Goal: Information Seeking & Learning: Learn about a topic

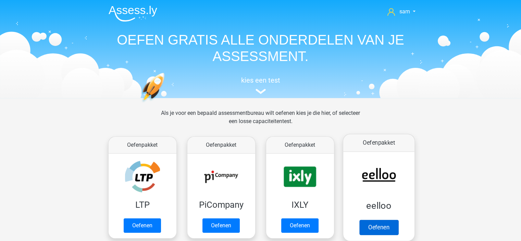
scroll to position [69, 0]
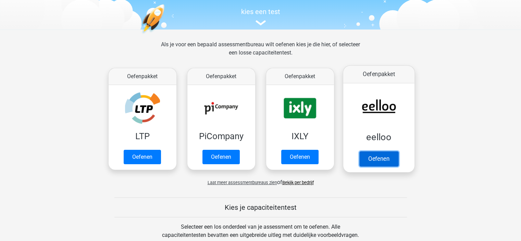
click at [365, 151] on link "Oefenen" at bounding box center [378, 158] width 39 height 15
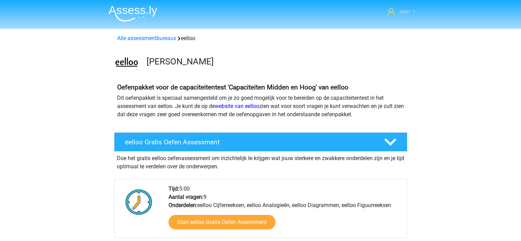
click at [412, 8] on link "sam" at bounding box center [401, 12] width 33 height 8
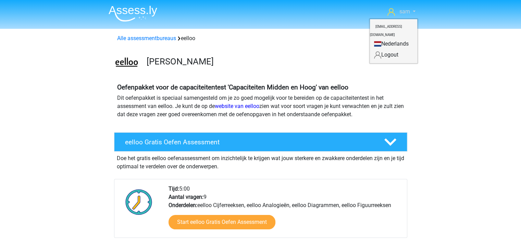
click at [412, 8] on link "sam" at bounding box center [401, 12] width 33 height 8
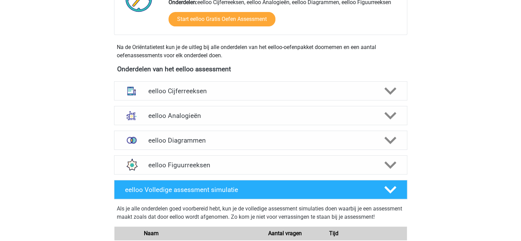
scroll to position [206, 0]
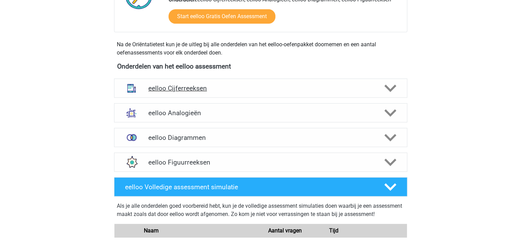
click at [261, 93] on div "eelloo Cijferreeksen" at bounding box center [260, 87] width 293 height 19
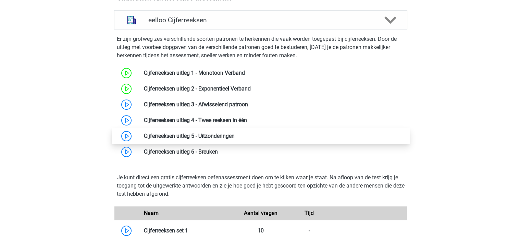
scroll to position [274, 0]
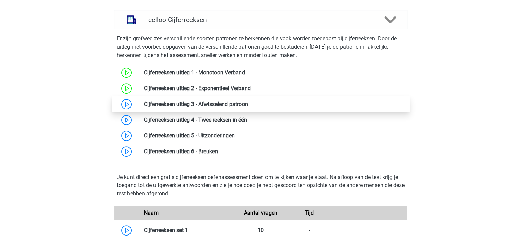
click at [248, 104] on link at bounding box center [248, 104] width 0 height 7
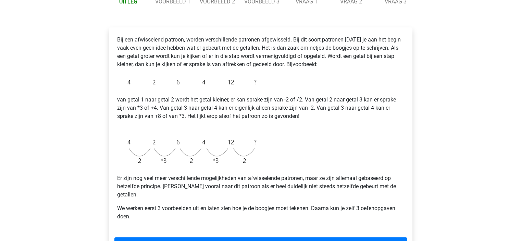
scroll to position [103, 0]
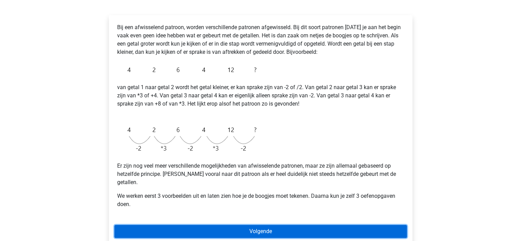
click at [253, 225] on link "Volgende" at bounding box center [260, 231] width 293 height 13
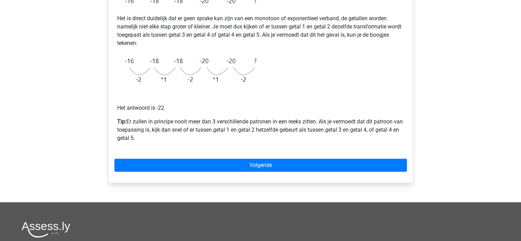
scroll to position [171, 0]
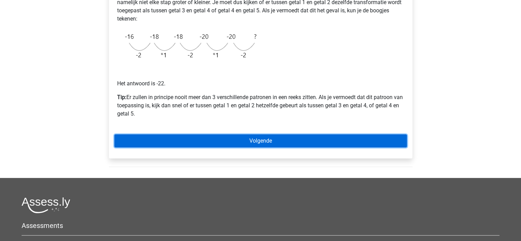
click at [253, 138] on link "Volgende" at bounding box center [260, 140] width 293 height 13
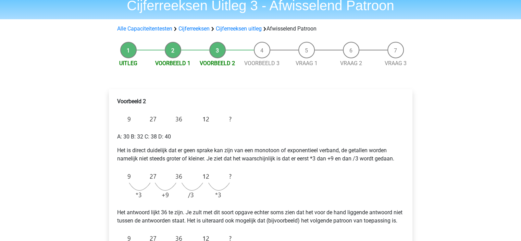
scroll to position [69, 0]
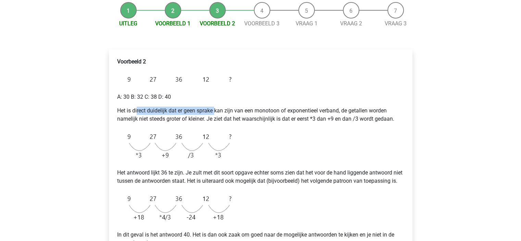
drag, startPoint x: 147, startPoint y: 108, endPoint x: 215, endPoint y: 109, distance: 67.9
click at [215, 109] on p "Het is direct duidelijk dat er geen sprake kan zijn van een monotoon of exponen…" at bounding box center [260, 115] width 287 height 16
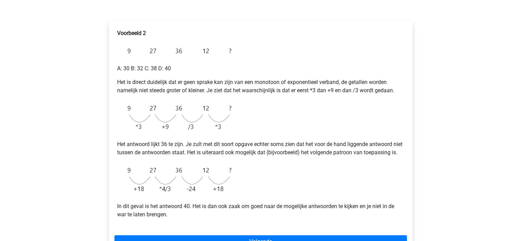
scroll to position [137, 0]
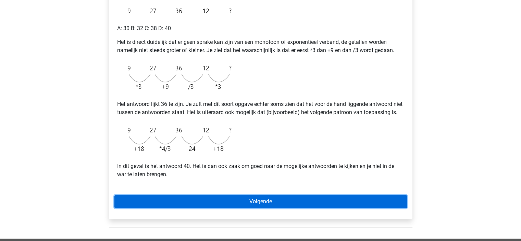
click at [258, 208] on link "Volgende" at bounding box center [260, 201] width 293 height 13
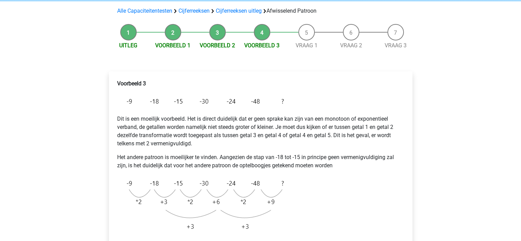
scroll to position [103, 0]
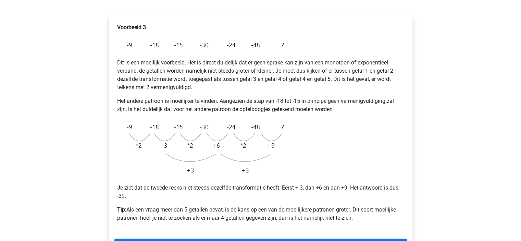
click at [136, 146] on img at bounding box center [202, 148] width 170 height 59
click at [159, 145] on img at bounding box center [202, 148] width 170 height 59
click at [190, 146] on img at bounding box center [202, 148] width 170 height 59
click at [215, 145] on img at bounding box center [202, 148] width 170 height 59
click at [242, 144] on img at bounding box center [202, 148] width 170 height 59
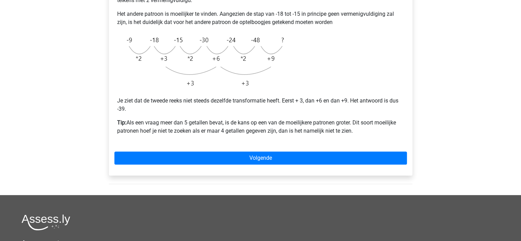
scroll to position [206, 0]
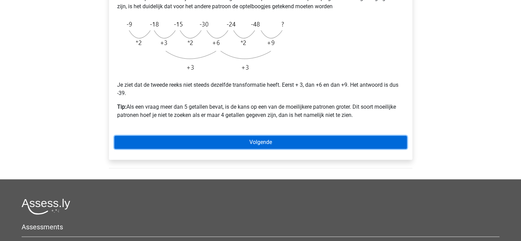
click at [251, 144] on link "Volgende" at bounding box center [260, 142] width 293 height 13
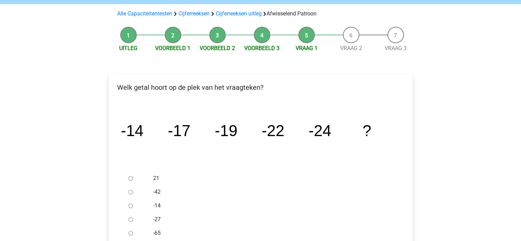
scroll to position [103, 0]
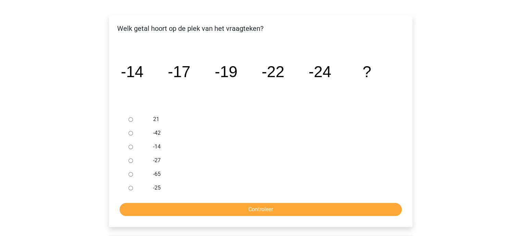
click at [130, 159] on input "-27" at bounding box center [131, 160] width 4 height 4
radio input "true"
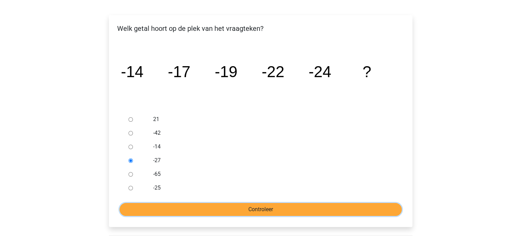
click at [307, 208] on input "Controleer" at bounding box center [261, 209] width 282 height 13
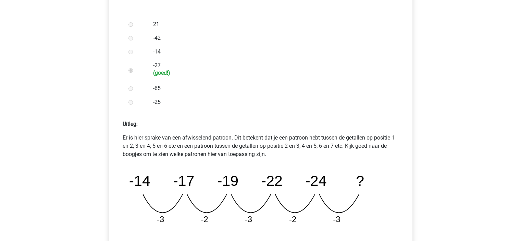
scroll to position [308, 0]
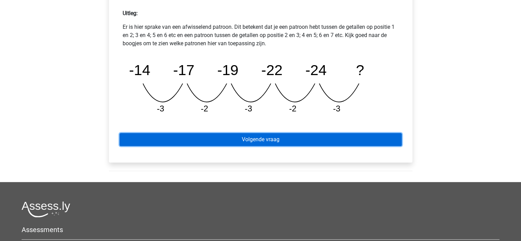
click at [259, 142] on link "Volgende vraag" at bounding box center [261, 139] width 282 height 13
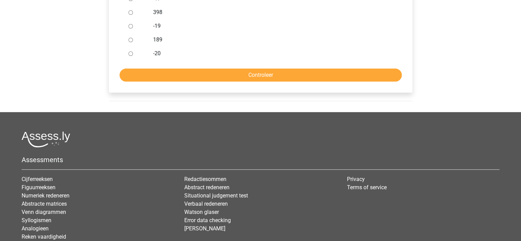
scroll to position [118, 0]
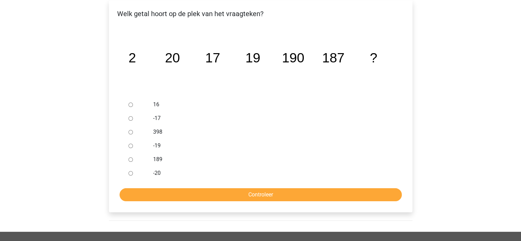
click at [129, 158] on input "189" at bounding box center [131, 159] width 4 height 4
radio input "true"
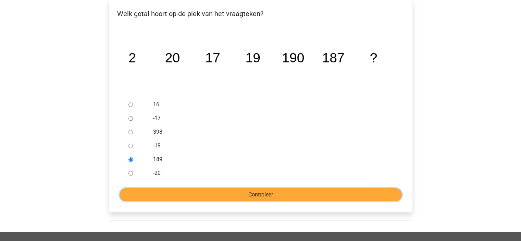
click at [202, 197] on input "Controleer" at bounding box center [261, 194] width 282 height 13
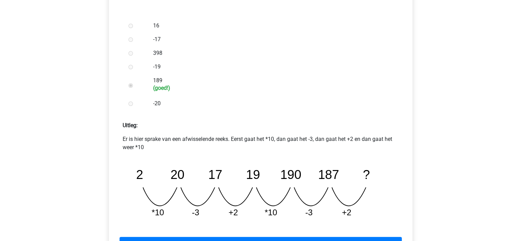
scroll to position [308, 0]
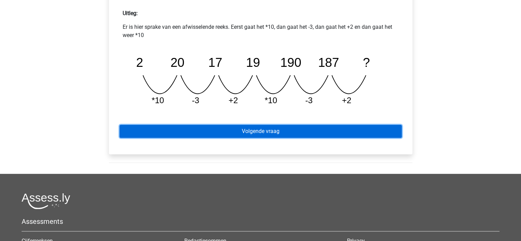
click at [287, 130] on link "Volgende vraag" at bounding box center [261, 131] width 282 height 13
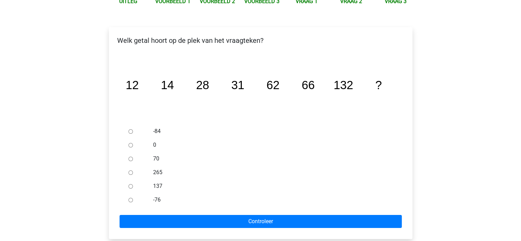
scroll to position [137, 0]
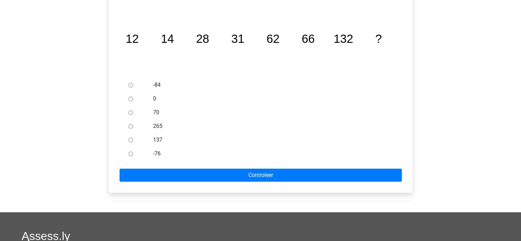
click at [129, 141] on input "137" at bounding box center [131, 140] width 4 height 4
radio input "true"
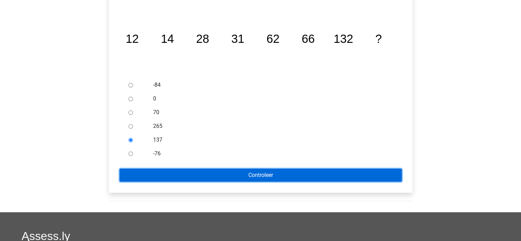
click at [166, 178] on input "Controleer" at bounding box center [261, 175] width 282 height 13
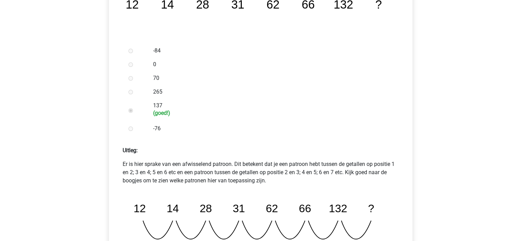
scroll to position [377, 0]
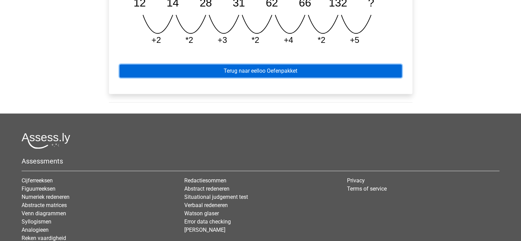
click at [303, 72] on link "Terug naar eelloo Oefenpakket" at bounding box center [261, 70] width 282 height 13
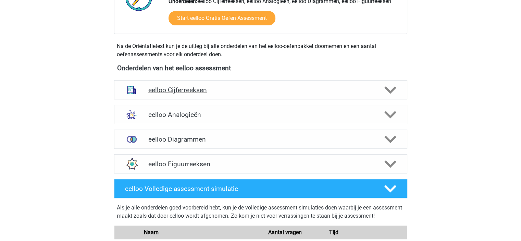
scroll to position [206, 0]
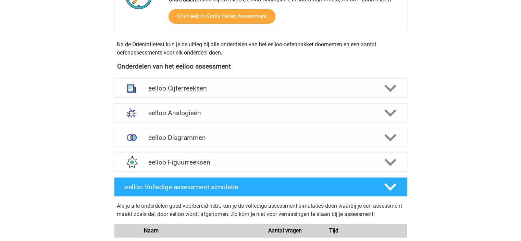
click at [262, 84] on h4 "eelloo Cijferreeksen" at bounding box center [260, 88] width 225 height 8
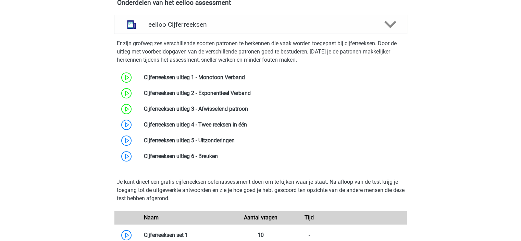
scroll to position [343, 0]
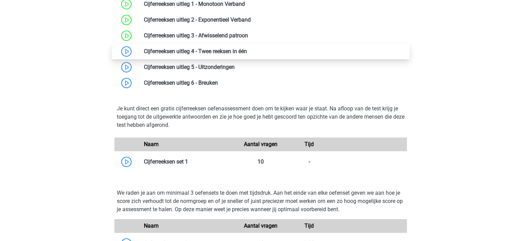
click at [247, 53] on link at bounding box center [247, 51] width 0 height 7
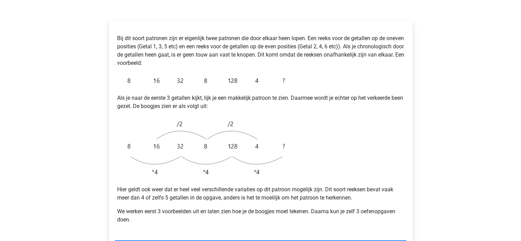
scroll to position [103, 0]
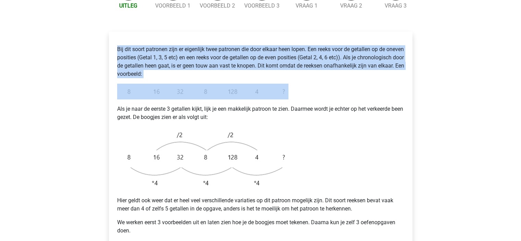
drag, startPoint x: 116, startPoint y: 32, endPoint x: 242, endPoint y: 71, distance: 132.7
click at [242, 71] on div "Bij dit soort patronen zijn er eigenlijk twee patronen die door elkaar heen lop…" at bounding box center [260, 140] width 293 height 206
click at [243, 84] on img at bounding box center [202, 92] width 171 height 16
click at [222, 50] on p "Bij dit soort patronen zijn er eigenlijk twee patronen die door elkaar heen lop…" at bounding box center [260, 61] width 287 height 33
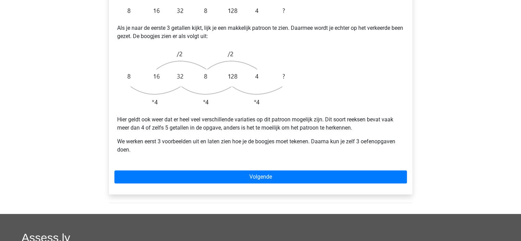
scroll to position [240, 0]
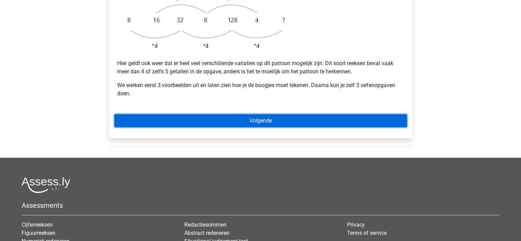
click at [256, 114] on link "Volgende" at bounding box center [260, 120] width 293 height 13
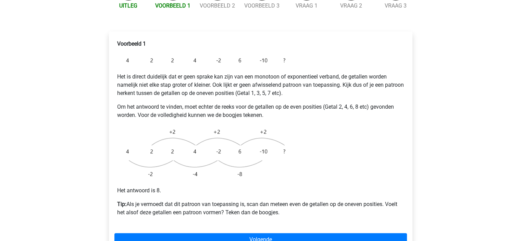
scroll to position [137, 0]
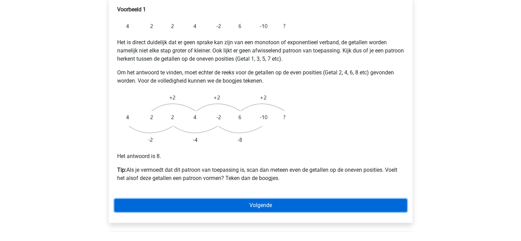
click at [310, 199] on link "Volgende" at bounding box center [260, 205] width 293 height 13
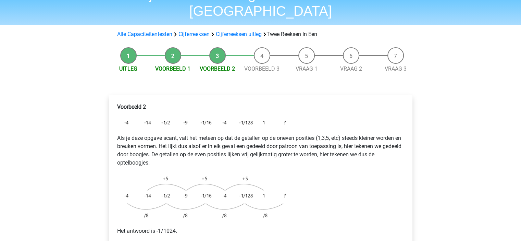
scroll to position [103, 0]
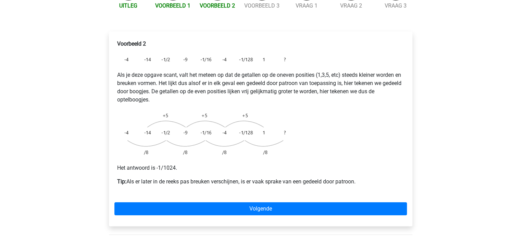
drag, startPoint x: 192, startPoint y: 166, endPoint x: 376, endPoint y: 161, distance: 183.4
click at [376, 178] on p "Tip: Als er later in de reeks pas breuken verschijnen, is er vaak sprake van ee…" at bounding box center [260, 182] width 287 height 8
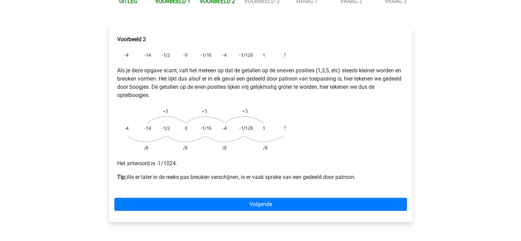
scroll to position [137, 0]
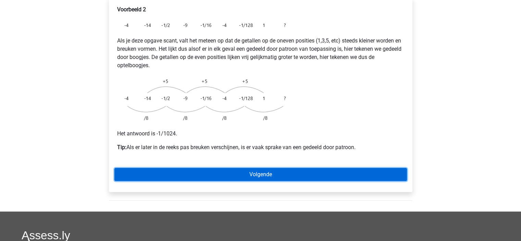
click at [248, 168] on link "Volgende" at bounding box center [260, 174] width 293 height 13
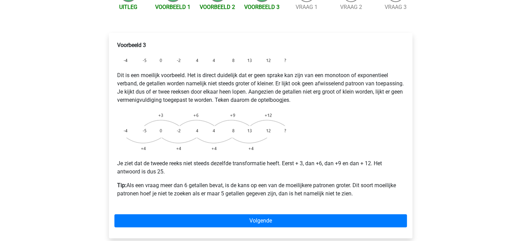
scroll to position [103, 0]
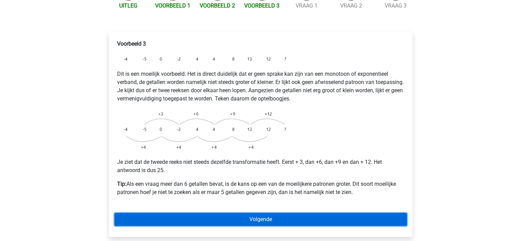
click at [286, 213] on link "Volgende" at bounding box center [260, 219] width 293 height 13
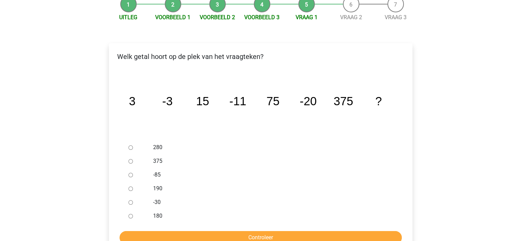
scroll to position [103, 0]
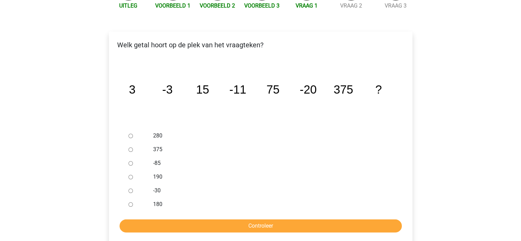
click at [129, 189] on input "-30" at bounding box center [131, 191] width 4 height 4
radio input "true"
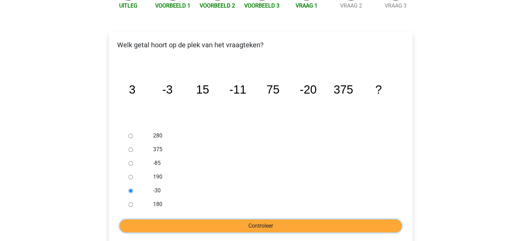
click at [180, 219] on input "Controleer" at bounding box center [261, 225] width 282 height 13
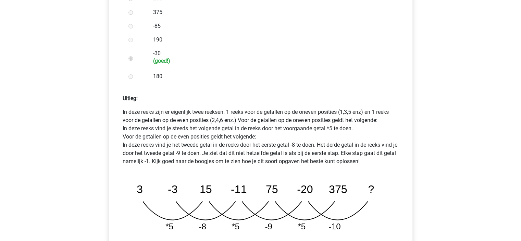
scroll to position [343, 0]
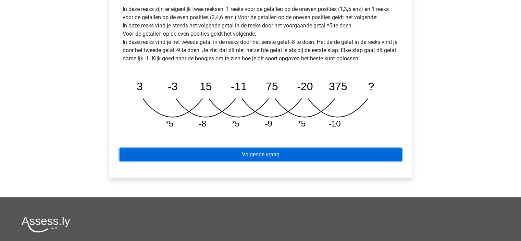
click at [242, 148] on link "Volgende vraag" at bounding box center [261, 154] width 282 height 13
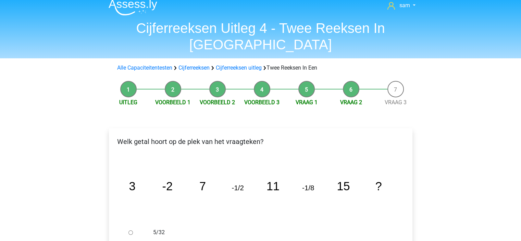
scroll to position [103, 0]
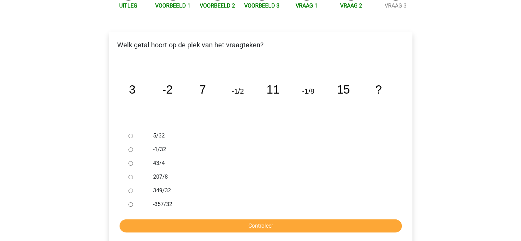
click at [132, 147] on input "-1/32" at bounding box center [131, 149] width 4 height 4
radio input "true"
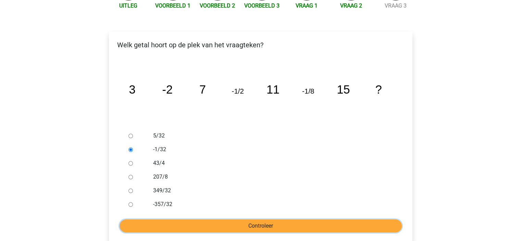
click at [254, 219] on input "Controleer" at bounding box center [261, 225] width 282 height 13
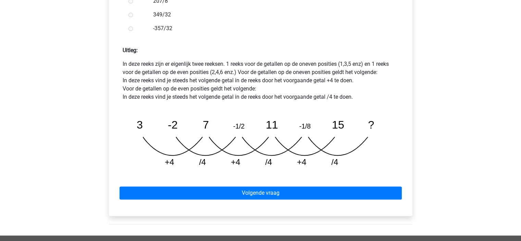
scroll to position [377, 0]
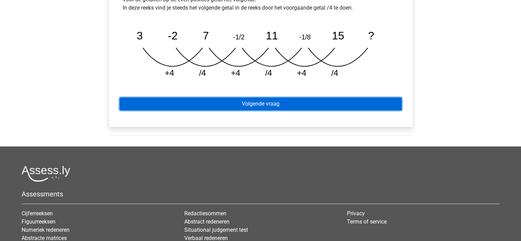
click at [281, 97] on link "Volgende vraag" at bounding box center [261, 103] width 282 height 13
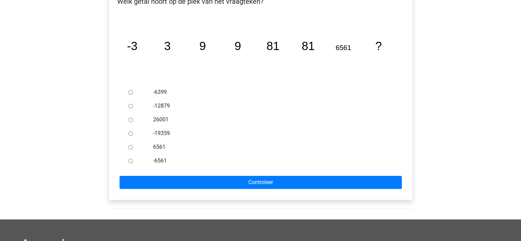
scroll to position [103, 0]
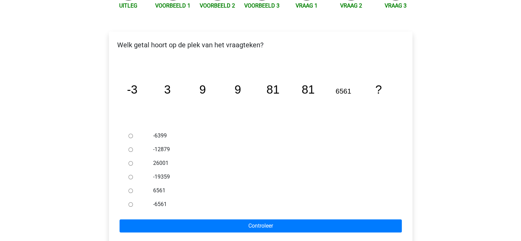
click at [132, 83] on tspan "-3" at bounding box center [132, 89] width 10 height 13
click at [200, 83] on tspan "9" at bounding box center [202, 89] width 7 height 13
click at [278, 83] on tspan "81" at bounding box center [272, 89] width 13 height 13
click at [335, 73] on icon "image/svg+xml -3 3 9 9 81 81 6561 ?" at bounding box center [261, 93] width 282 height 71
drag, startPoint x: 159, startPoint y: 72, endPoint x: 186, endPoint y: 72, distance: 27.4
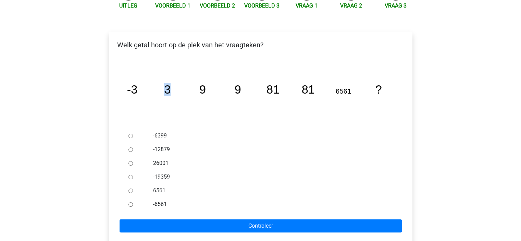
click at [186, 72] on icon "image/svg+xml -3 3 9 9 81 81 6561 ?" at bounding box center [261, 93] width 282 height 71
click at [181, 74] on icon "image/svg+xml -3 3 9 9 81 81 6561 ?" at bounding box center [261, 93] width 282 height 71
click at [129, 189] on input "6561" at bounding box center [131, 191] width 4 height 4
radio input "true"
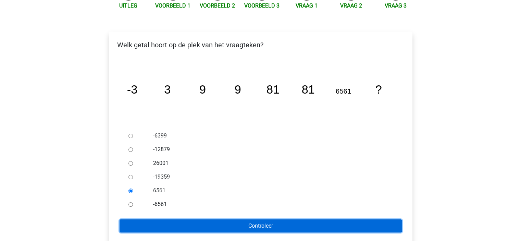
click at [228, 219] on input "Controleer" at bounding box center [261, 225] width 282 height 13
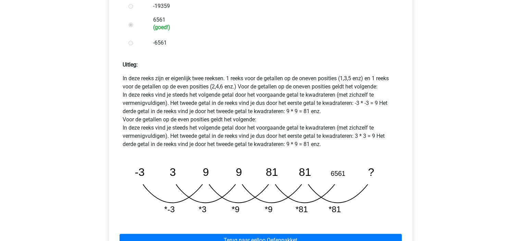
scroll to position [274, 0]
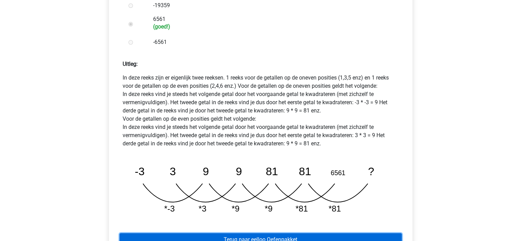
click at [286, 233] on link "Terug naar eelloo Oefenpakket" at bounding box center [261, 239] width 282 height 13
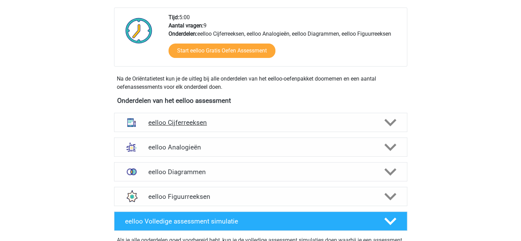
click at [207, 122] on h4 "eelloo Cijferreeksen" at bounding box center [260, 123] width 225 height 8
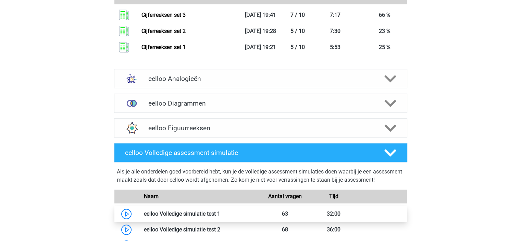
scroll to position [686, 0]
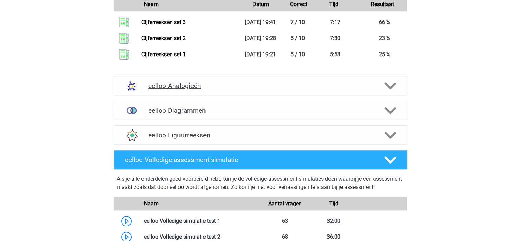
click at [252, 82] on h4 "eelloo Analogieën" at bounding box center [260, 86] width 225 height 8
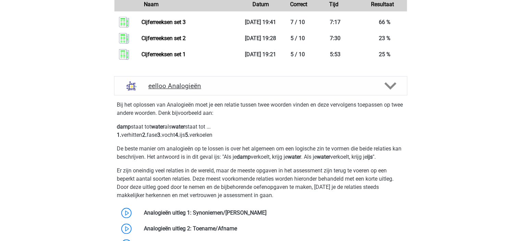
click at [245, 85] on h4 "eelloo Analogieën" at bounding box center [260, 86] width 225 height 8
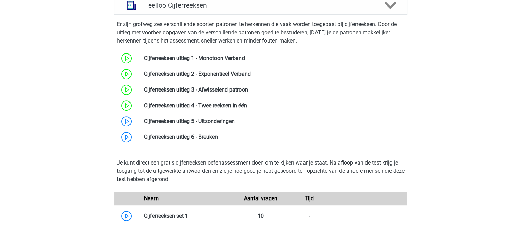
scroll to position [137, 0]
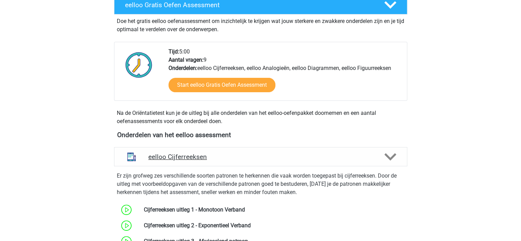
click at [263, 153] on h4 "eelloo Cijferreeksen" at bounding box center [260, 157] width 225 height 8
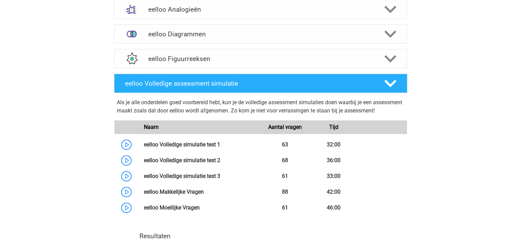
scroll to position [206, 0]
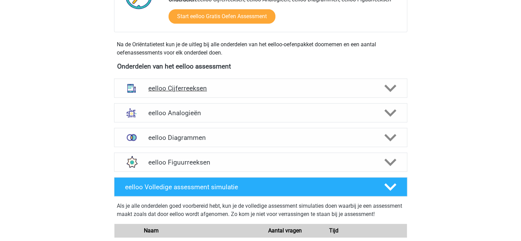
click at [246, 85] on h4 "eelloo Cijferreeksen" at bounding box center [260, 88] width 225 height 8
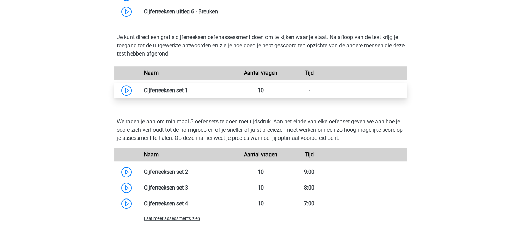
scroll to position [480, 0]
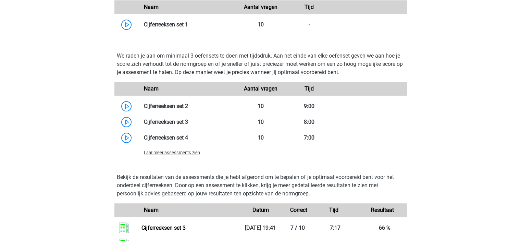
click at [188, 153] on span "Laat meer assessments zien" at bounding box center [172, 152] width 56 height 5
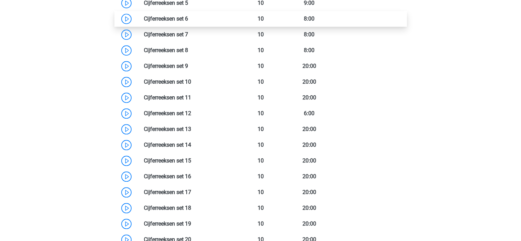
scroll to position [583, 0]
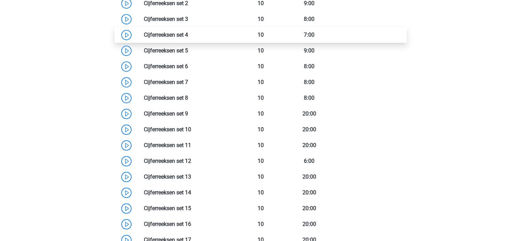
click at [188, 34] on link at bounding box center [188, 35] width 0 height 7
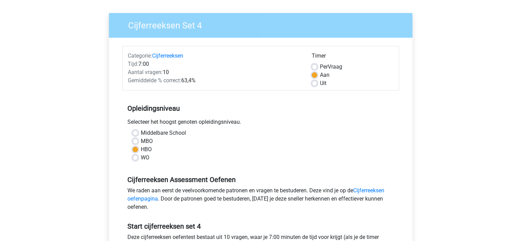
scroll to position [137, 0]
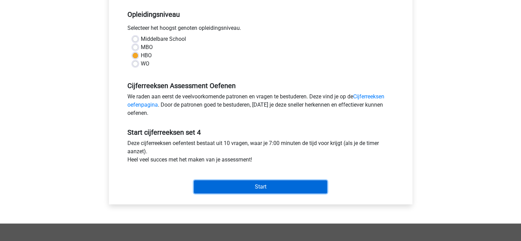
click at [248, 181] on input "Start" at bounding box center [260, 186] width 133 height 13
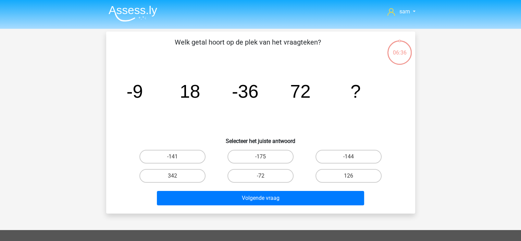
click at [350, 157] on input "-144" at bounding box center [351, 159] width 4 height 4
radio input "true"
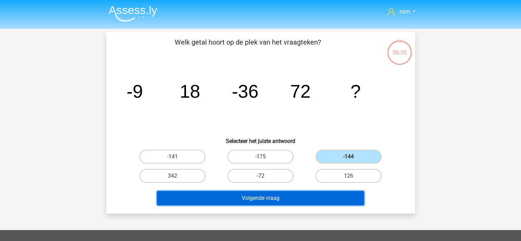
click at [323, 200] on button "Volgende vraag" at bounding box center [260, 198] width 207 height 14
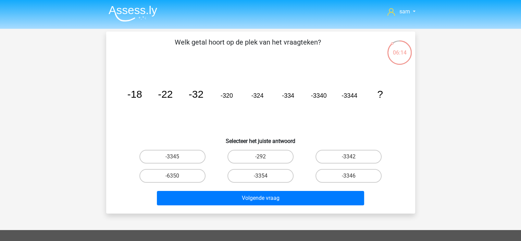
click at [378, 92] on tspan "?" at bounding box center [380, 93] width 6 height 11
click at [279, 175] on label "-3354" at bounding box center [261, 176] width 66 height 14
click at [265, 176] on input "-3354" at bounding box center [262, 178] width 4 height 4
radio input "true"
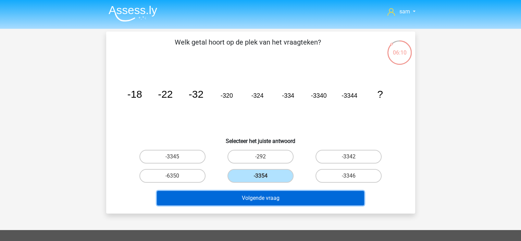
click at [287, 199] on button "Volgende vraag" at bounding box center [260, 198] width 207 height 14
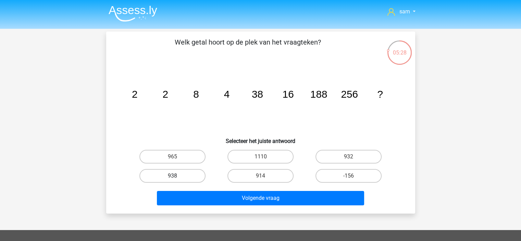
click at [185, 177] on label "938" at bounding box center [173, 176] width 66 height 14
click at [177, 177] on input "938" at bounding box center [174, 178] width 4 height 4
radio input "true"
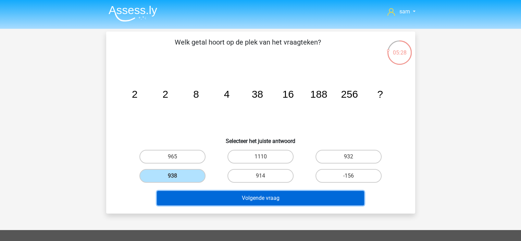
click at [226, 193] on button "Volgende vraag" at bounding box center [260, 198] width 207 height 14
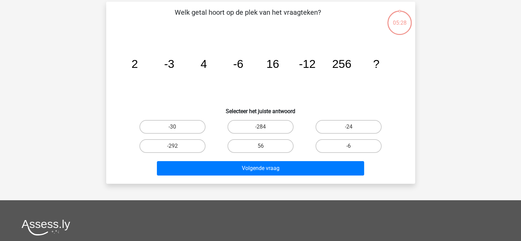
scroll to position [32, 0]
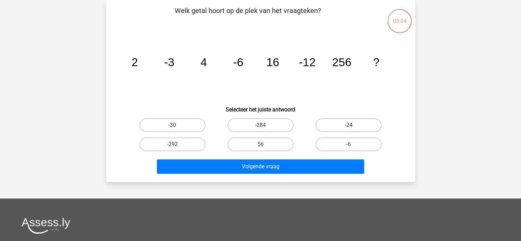
click at [341, 125] on label "-24" at bounding box center [349, 125] width 66 height 14
click at [349, 125] on input "-24" at bounding box center [351, 127] width 4 height 4
radio input "true"
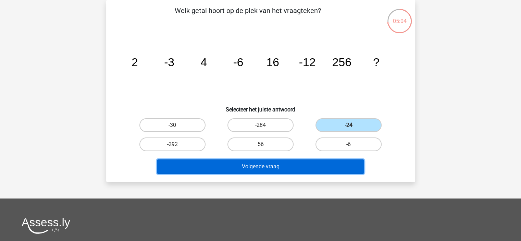
click at [327, 163] on button "Volgende vraag" at bounding box center [260, 166] width 207 height 14
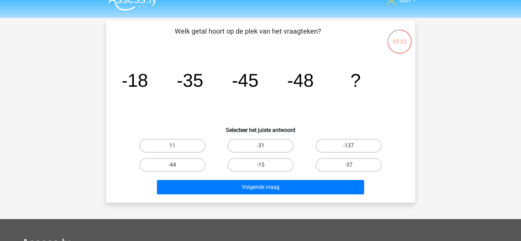
scroll to position [0, 0]
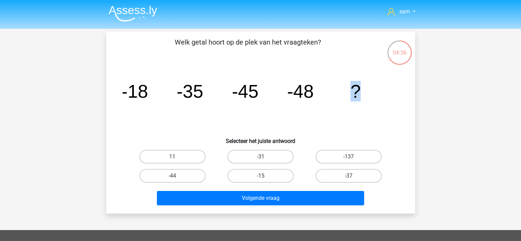
drag, startPoint x: 352, startPoint y: 90, endPoint x: 361, endPoint y: 90, distance: 8.6
click at [361, 90] on icon "image/svg+xml -18 -35 -45 -48 ?" at bounding box center [261, 97] width 276 height 69
click at [372, 92] on icon "image/svg+xml -18 -35 -45 -48 ?" at bounding box center [261, 97] width 276 height 69
click at [340, 156] on label "-137" at bounding box center [349, 157] width 66 height 14
click at [349, 157] on input "-137" at bounding box center [351, 159] width 4 height 4
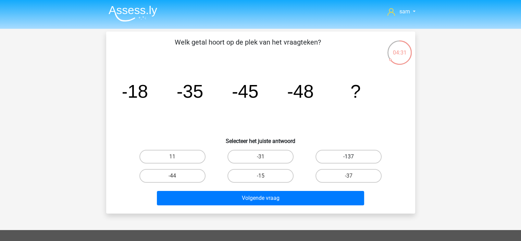
radio input "true"
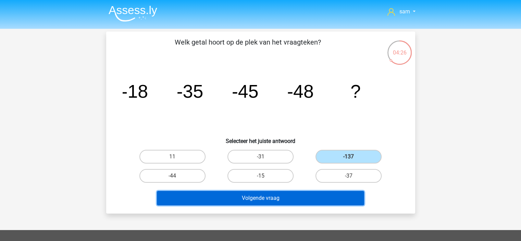
click at [331, 196] on button "Volgende vraag" at bounding box center [260, 198] width 207 height 14
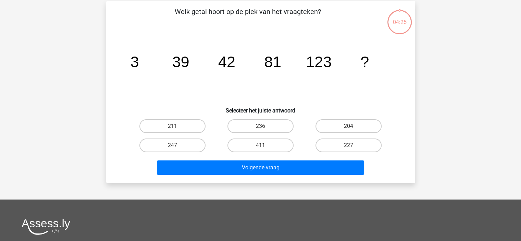
scroll to position [32, 0]
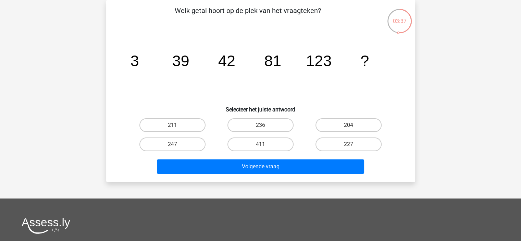
click at [131, 63] on tspan "3" at bounding box center [134, 60] width 9 height 17
click at [175, 63] on tspan "39" at bounding box center [180, 60] width 17 height 17
click at [233, 62] on tspan "42" at bounding box center [226, 60] width 17 height 17
click at [276, 61] on tspan "81" at bounding box center [272, 60] width 17 height 17
click at [325, 61] on tspan "123" at bounding box center [319, 60] width 26 height 17
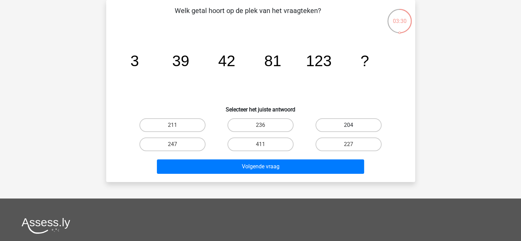
drag, startPoint x: 337, startPoint y: 123, endPoint x: 333, endPoint y: 153, distance: 30.8
click at [337, 123] on label "204" at bounding box center [349, 125] width 66 height 14
click at [349, 125] on input "204" at bounding box center [351, 127] width 4 height 4
radio input "true"
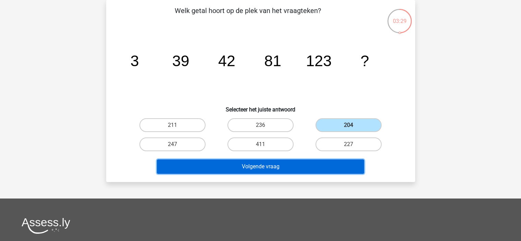
click at [332, 163] on button "Volgende vraag" at bounding box center [260, 166] width 207 height 14
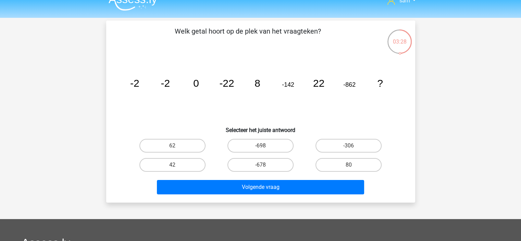
scroll to position [0, 0]
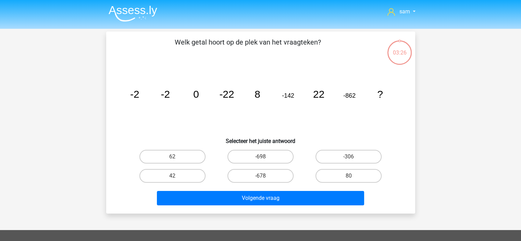
click at [152, 95] on icon "image/svg+xml -2 -2 0 -22 8 -142 22 -862 ?" at bounding box center [261, 97] width 276 height 69
click at [169, 175] on label "42" at bounding box center [173, 176] width 66 height 14
click at [172, 176] on input "42" at bounding box center [174, 178] width 4 height 4
radio input "true"
click at [201, 190] on div "Volgende vraag" at bounding box center [260, 196] width 287 height 23
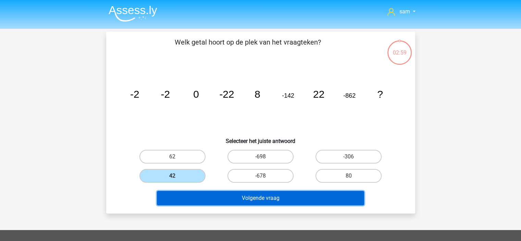
click at [203, 196] on button "Volgende vraag" at bounding box center [260, 198] width 207 height 14
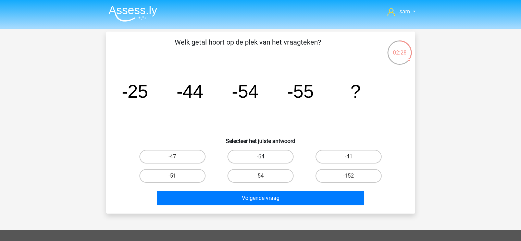
click at [285, 153] on label "-64" at bounding box center [261, 157] width 66 height 14
click at [265, 157] on input "-64" at bounding box center [262, 159] width 4 height 4
radio input "true"
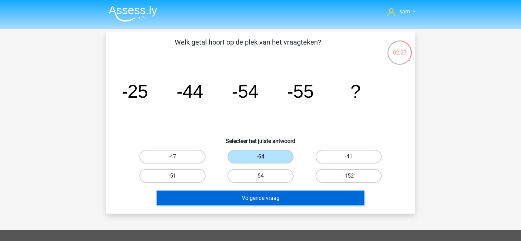
click at [296, 197] on button "Volgende vraag" at bounding box center [260, 198] width 207 height 14
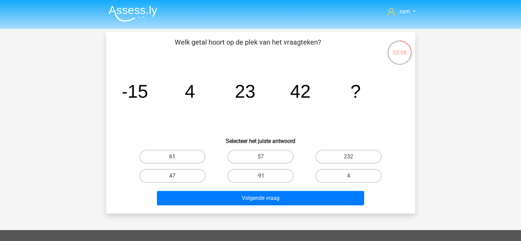
click at [184, 158] on label "61" at bounding box center [173, 157] width 66 height 14
click at [177, 158] on input "61" at bounding box center [174, 159] width 4 height 4
radio input "true"
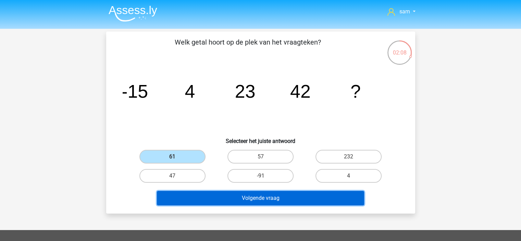
click at [263, 200] on button "Volgende vraag" at bounding box center [260, 198] width 207 height 14
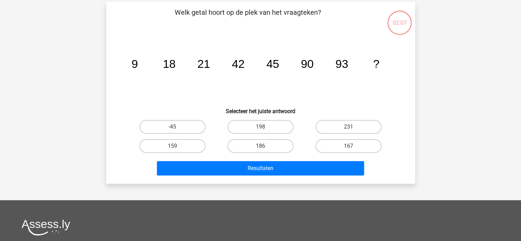
scroll to position [32, 0]
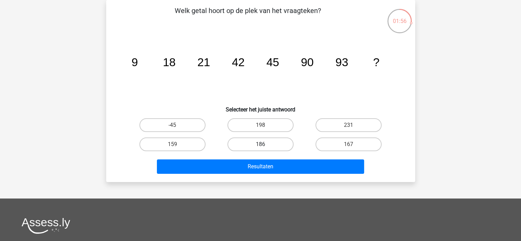
click at [259, 144] on label "186" at bounding box center [261, 144] width 66 height 14
click at [260, 144] on input "186" at bounding box center [262, 146] width 4 height 4
radio input "true"
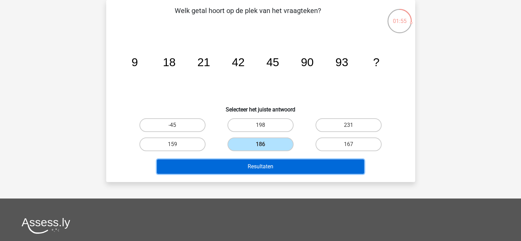
click at [269, 167] on button "Resultaten" at bounding box center [260, 166] width 207 height 14
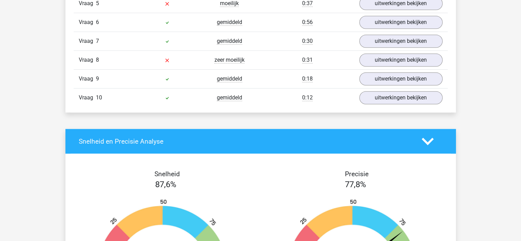
scroll to position [446, 0]
